Goal: Task Accomplishment & Management: Use online tool/utility

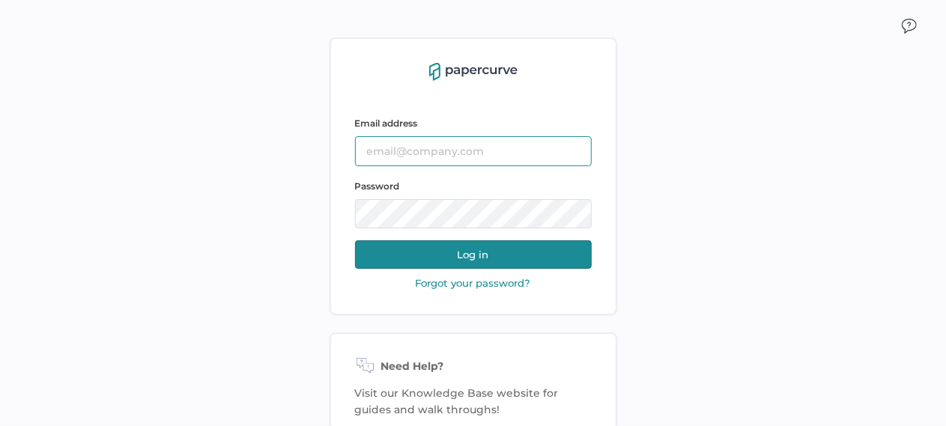
type input "tania.dmytrasz@fresenius-kabi.com"
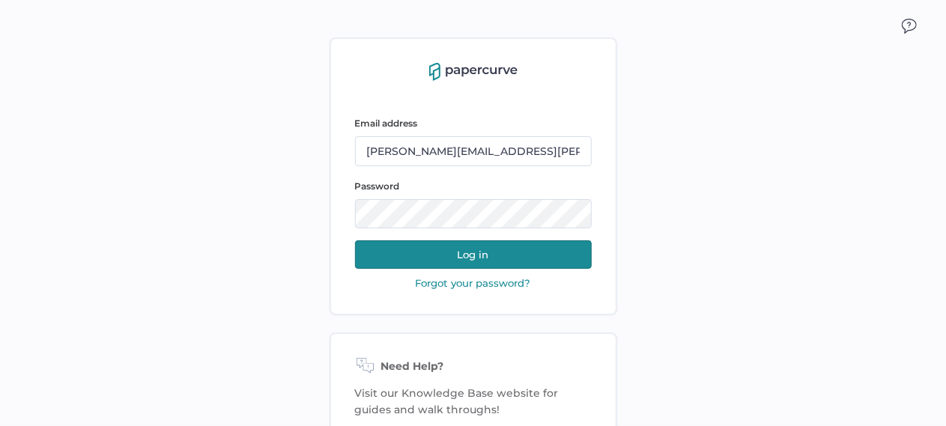
click at [463, 267] on button "Log in" at bounding box center [473, 254] width 237 height 28
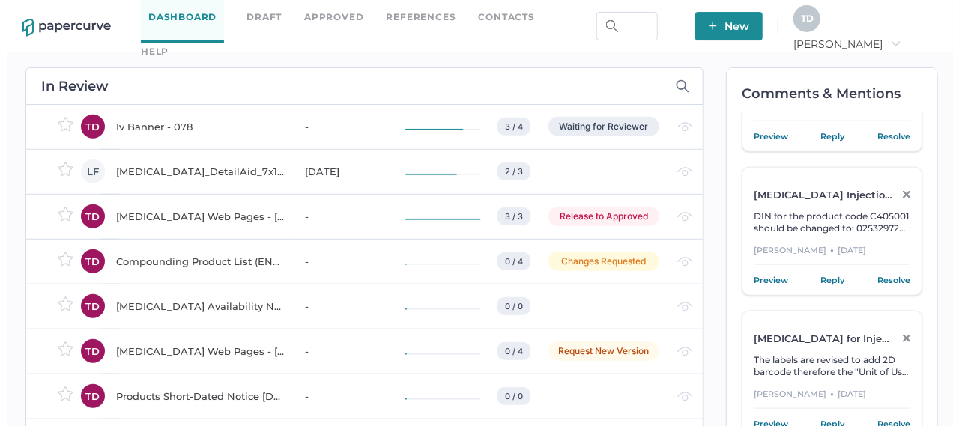
scroll to position [973, 0]
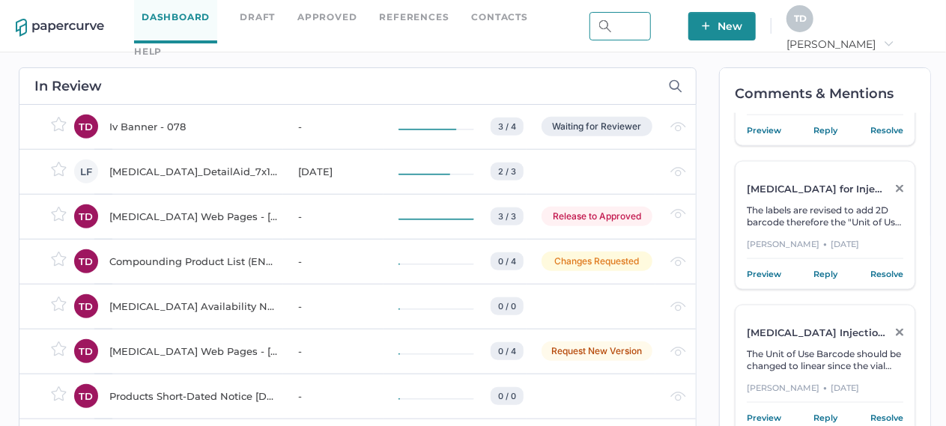
click at [651, 34] on input "text" at bounding box center [619, 26] width 61 height 28
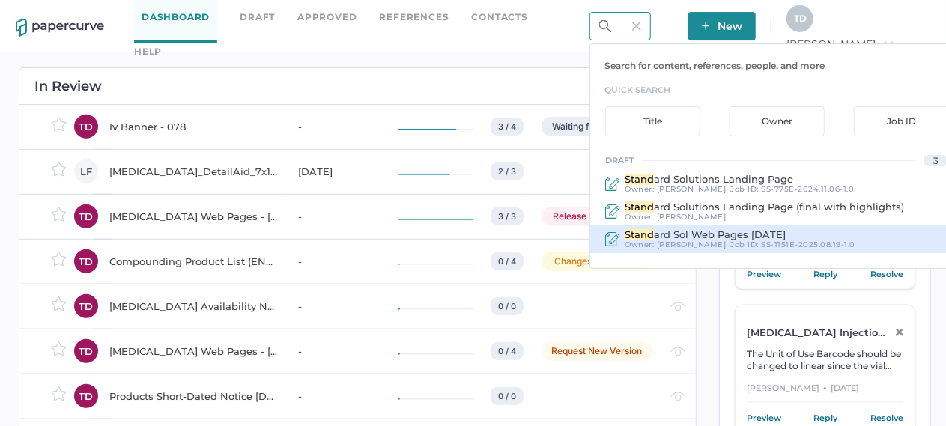
type input "stand"
click at [765, 235] on span "ard Sol Web Pages Aug 2025" at bounding box center [720, 234] width 132 height 12
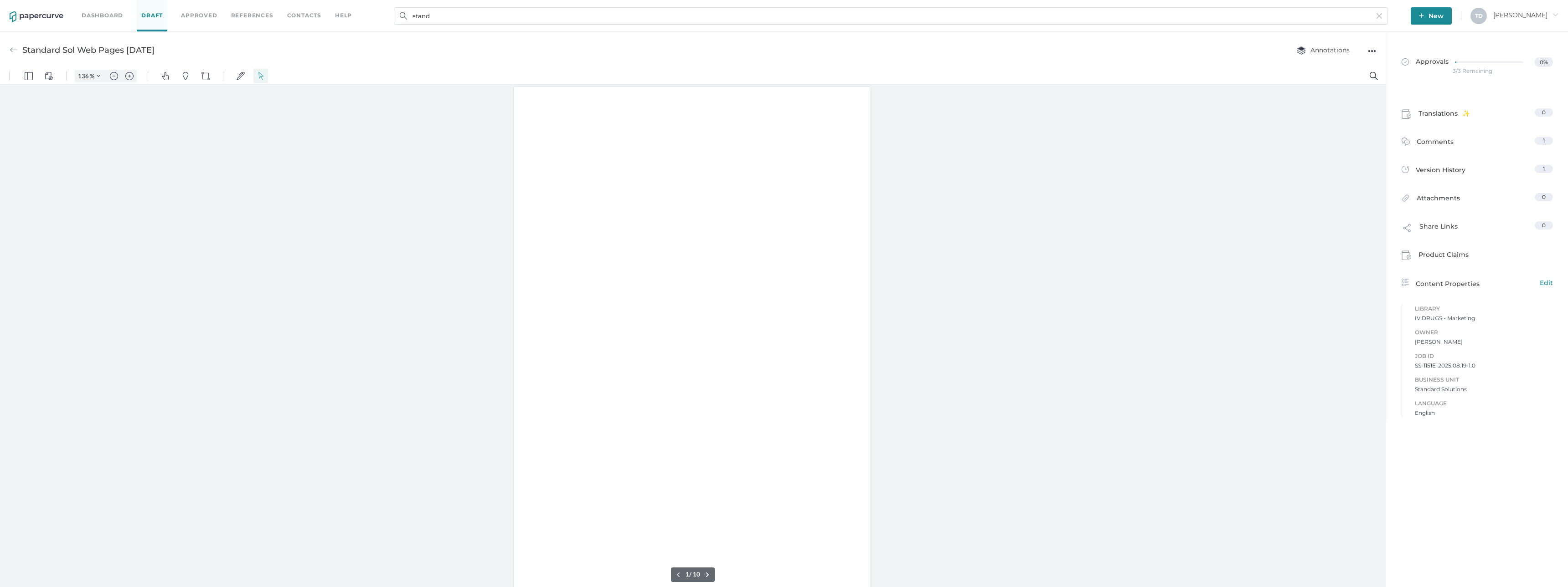
type input "136"
type input "2"
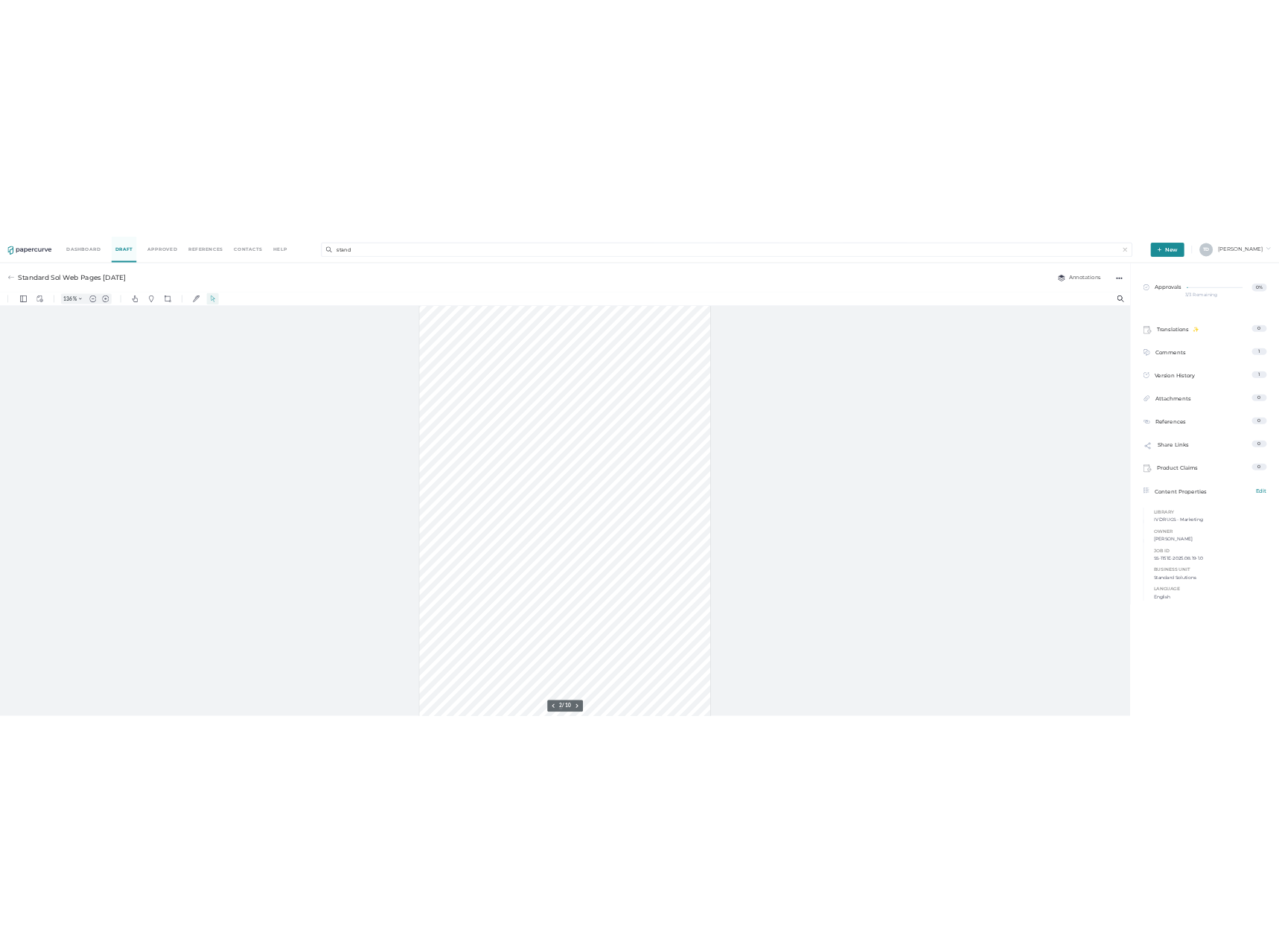
scroll to position [1563, 0]
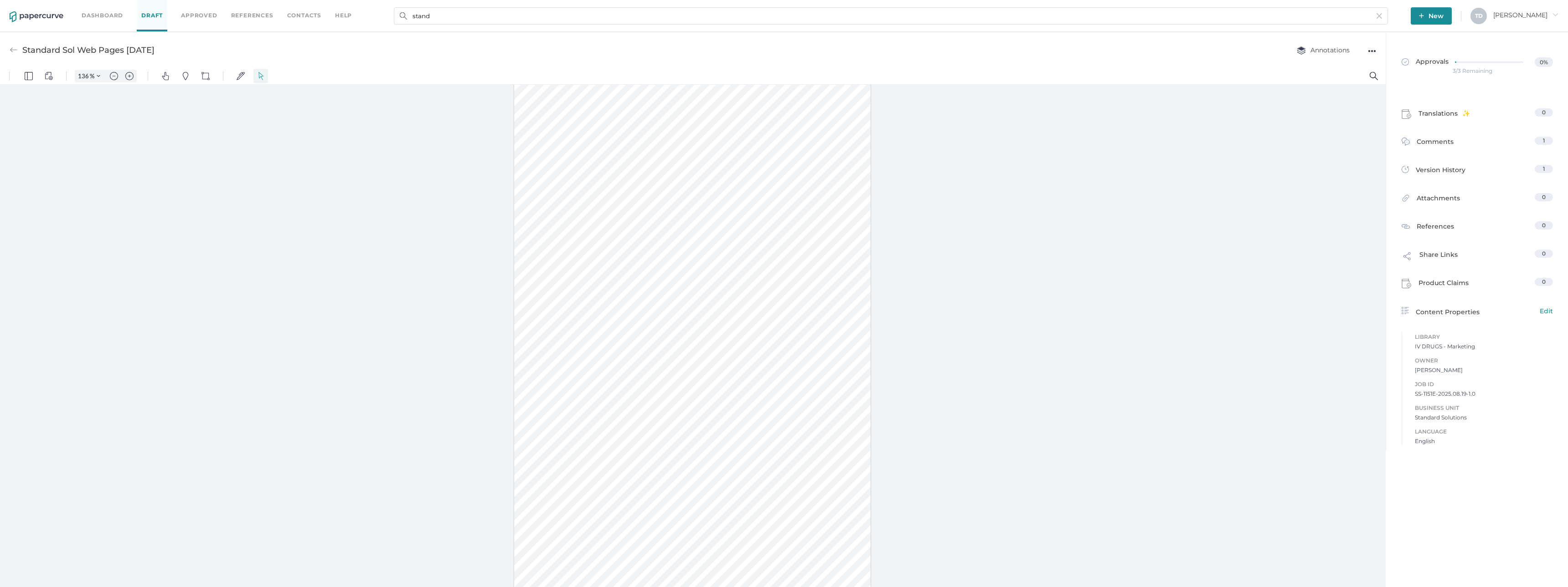
click at [403, 249] on div at bounding box center [693, 338] width 1385 height 507
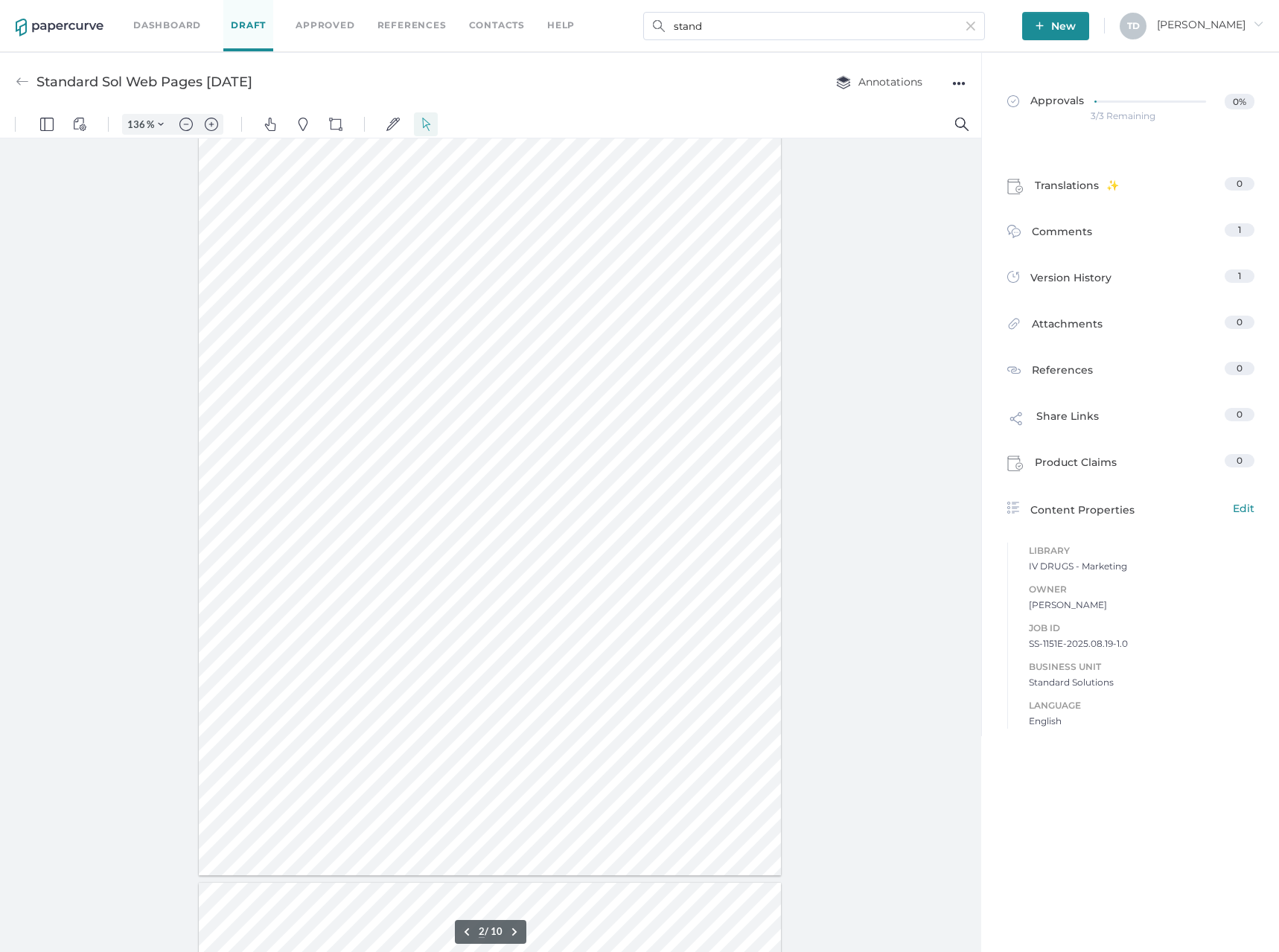
scroll to position [1489, 0]
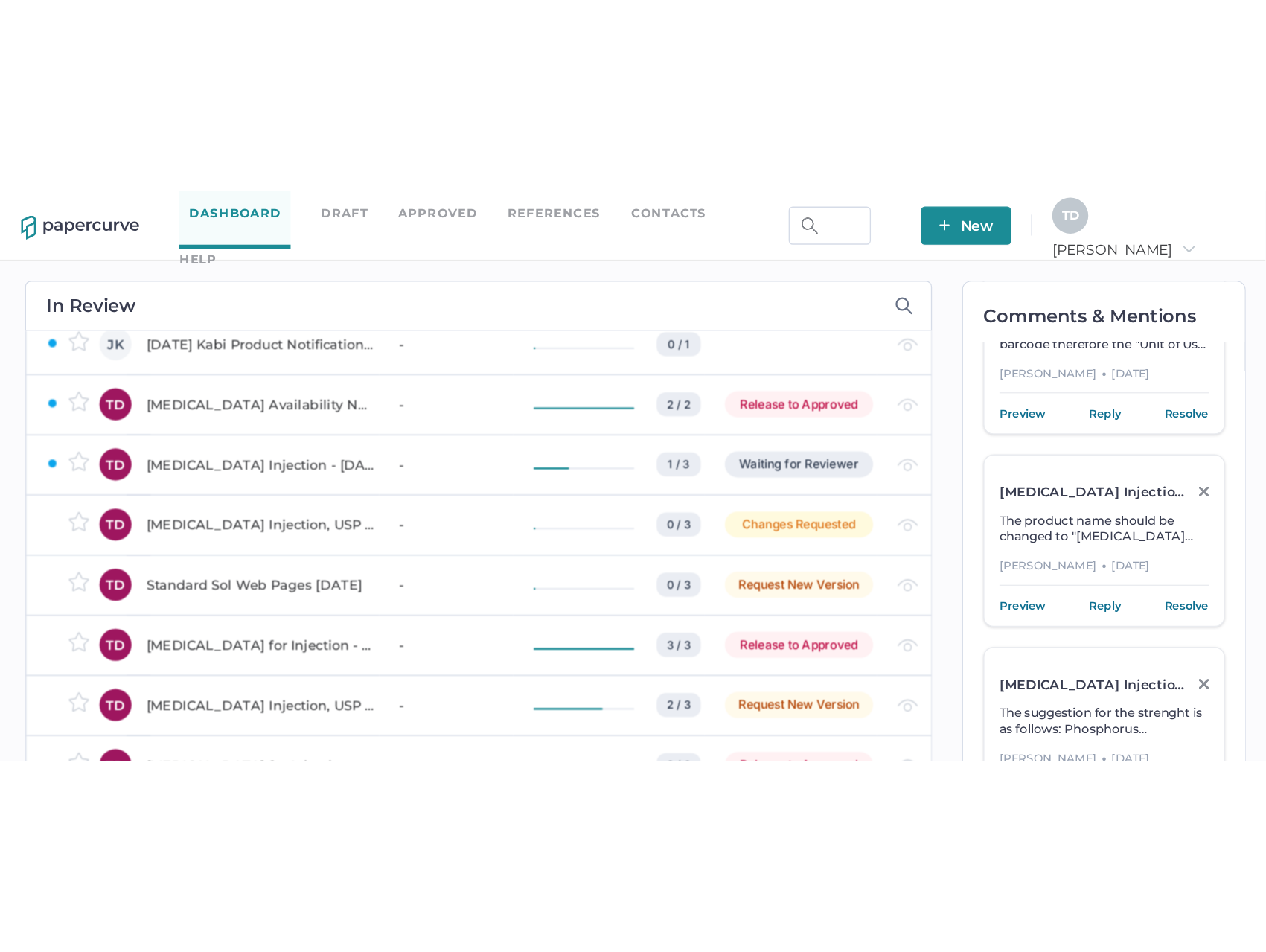
scroll to position [595, 0]
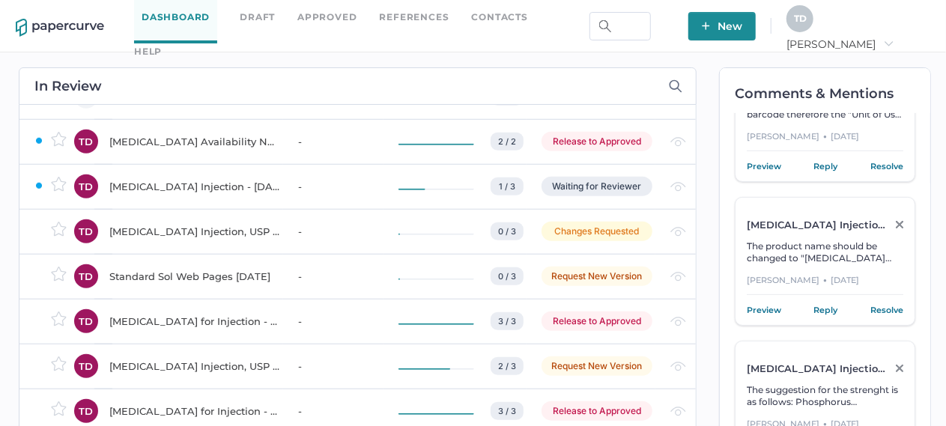
click at [256, 195] on div "[MEDICAL_DATA] Injection - [DATE]" at bounding box center [194, 186] width 171 height 18
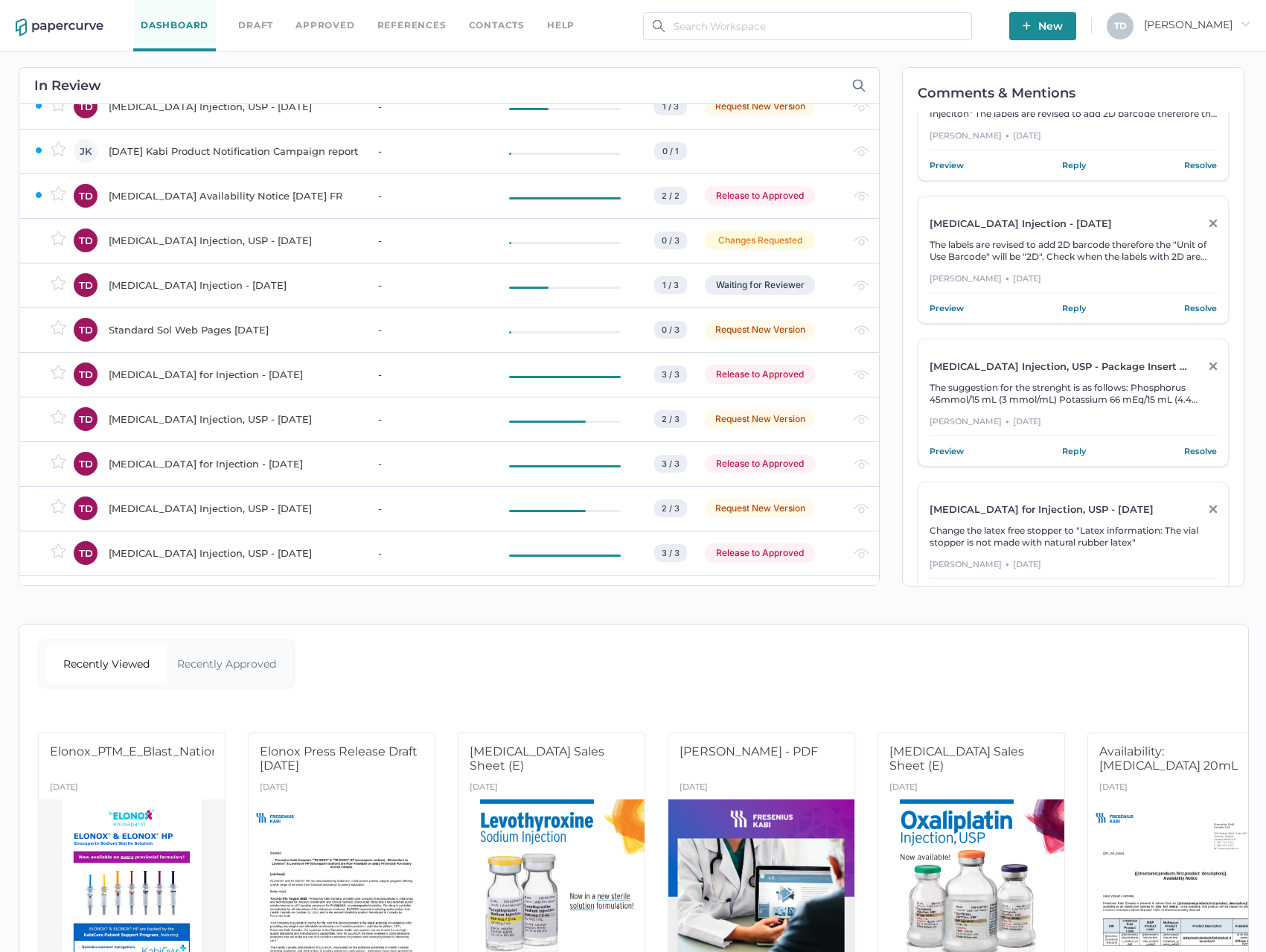
scroll to position [446, 0]
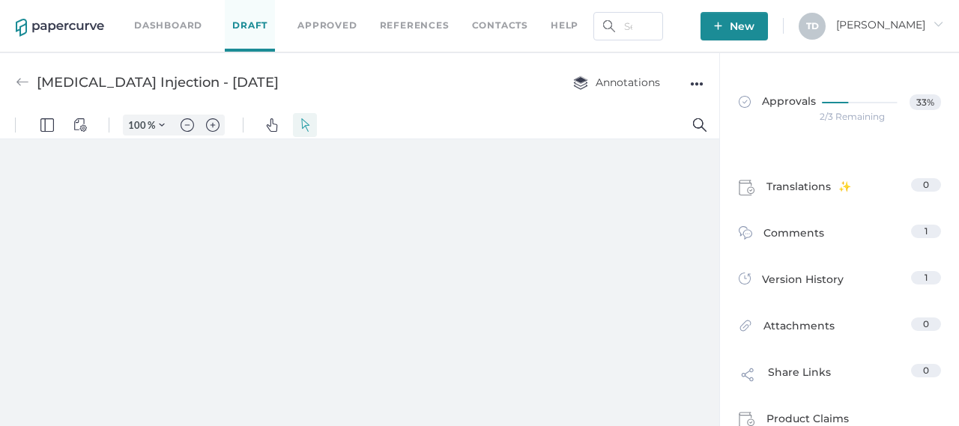
scroll to position [6, 0]
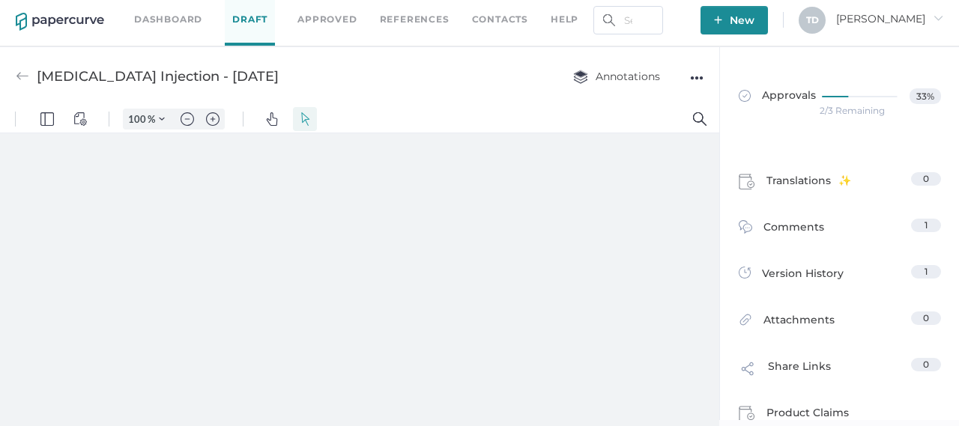
type input "136"
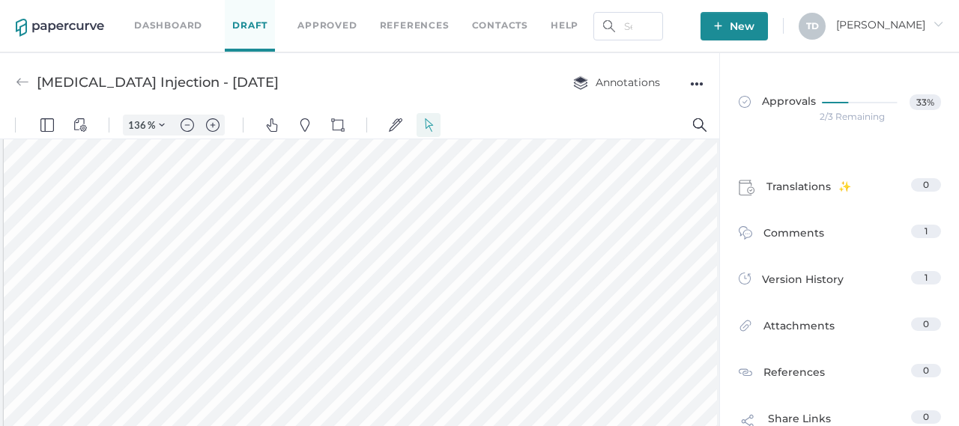
scroll to position [1426, 0]
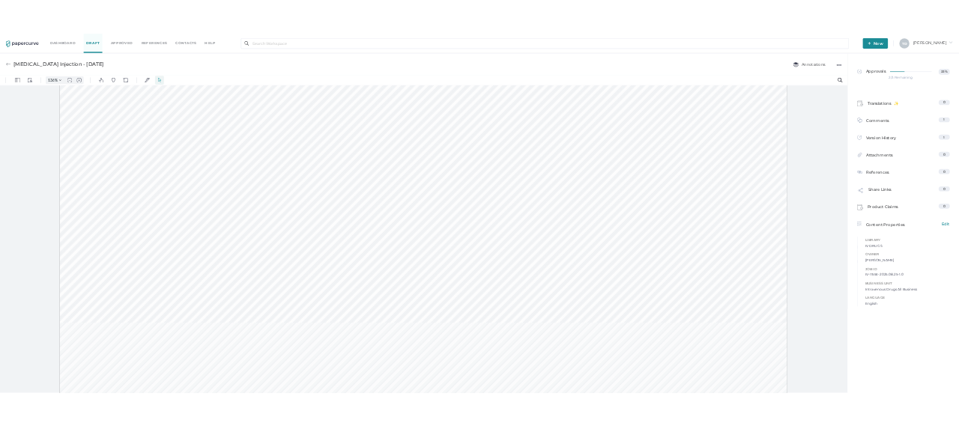
scroll to position [1351, 0]
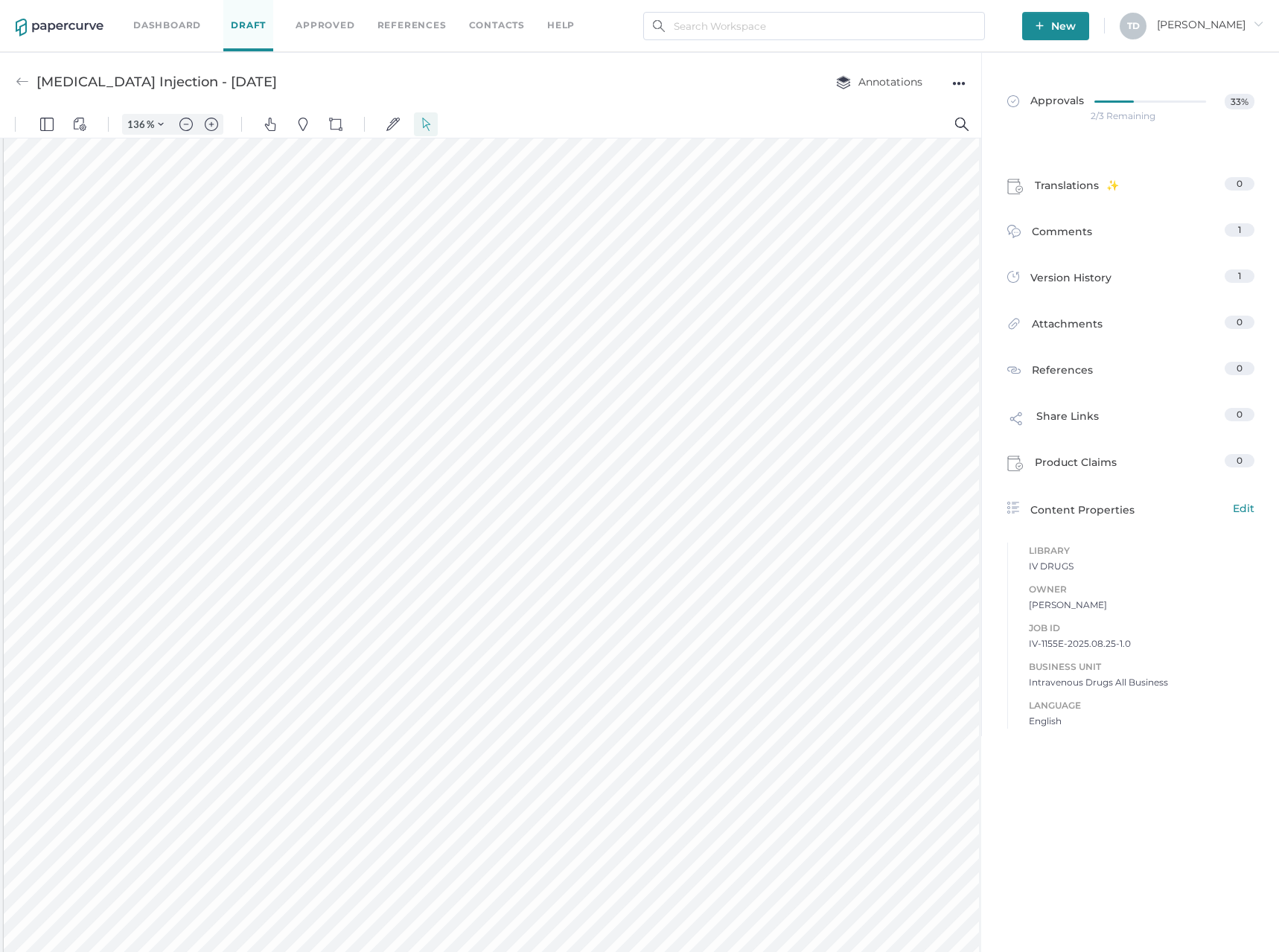
click at [496, 422] on div at bounding box center [975, 835] width 1942 height 4071
